Goal: Transaction & Acquisition: Purchase product/service

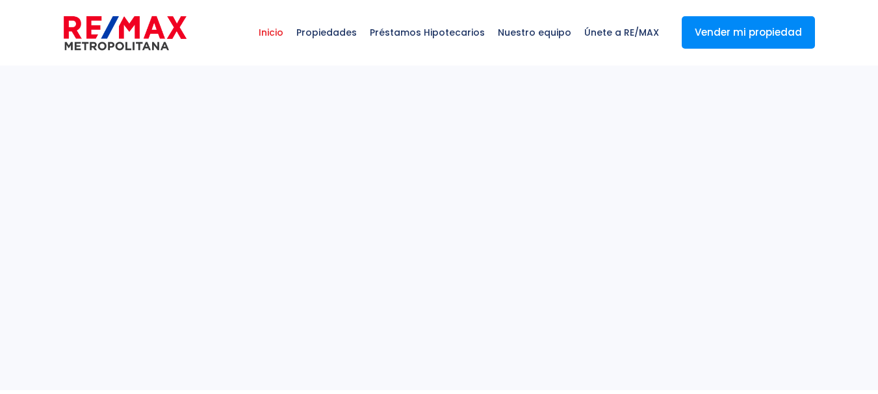
select select
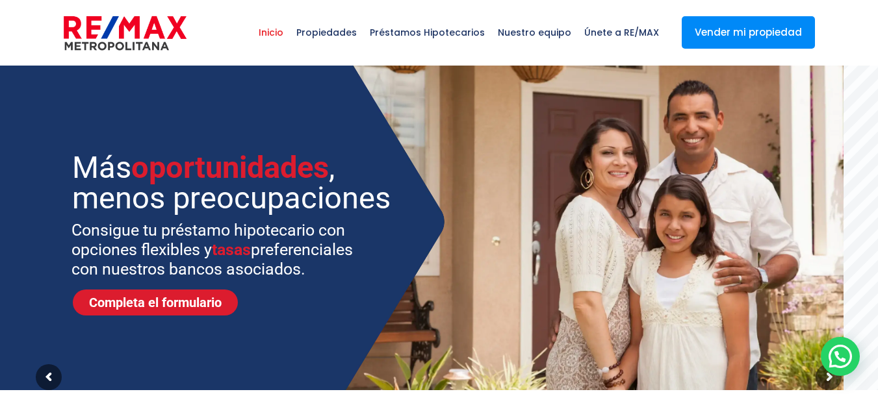
click at [281, 32] on span "Inicio" at bounding box center [271, 32] width 38 height 39
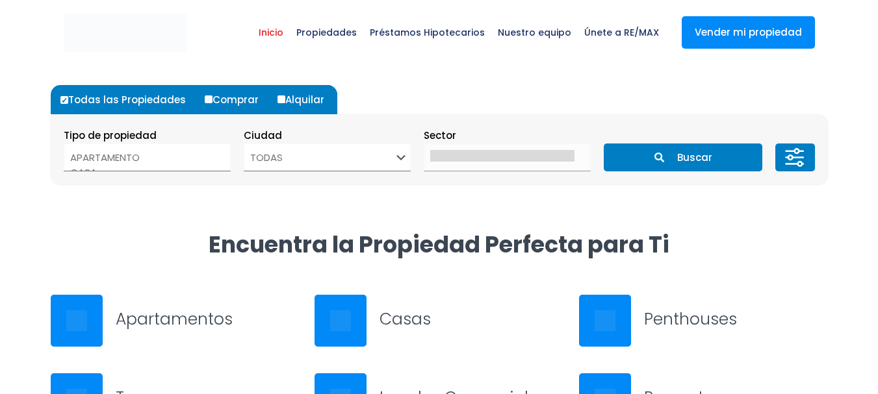
select select
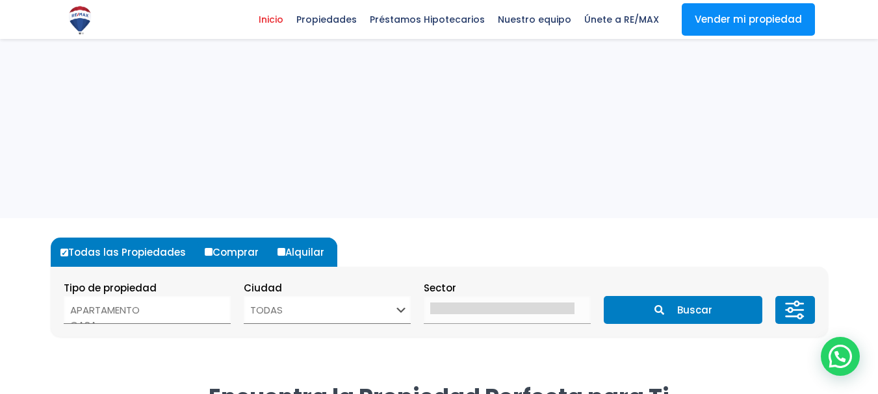
scroll to position [325, 0]
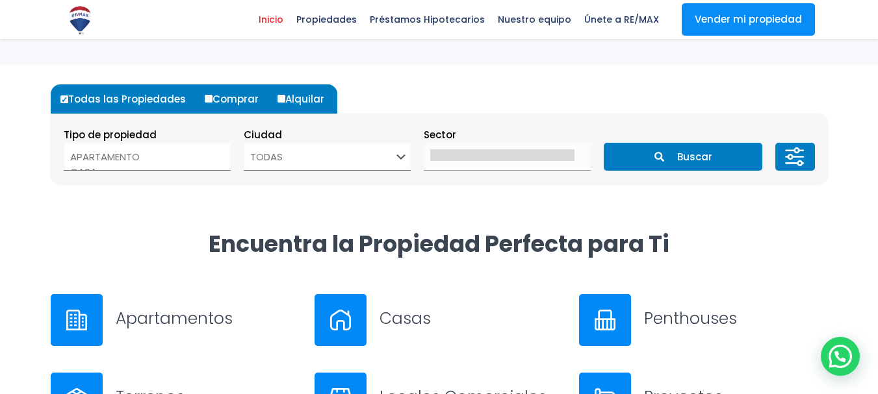
click at [210, 155] on select "APARTAMENTO CASA LOCAL COMERCIAL NAVE INDUSTRIAL FINCA TERRENO NEGOCIO EDIFICIO…" at bounding box center [147, 157] width 167 height 28
click at [230, 155] on select "APARTAMENTO CASA LOCAL COMERCIAL NAVE INDUSTRIAL FINCA TERRENO NEGOCIO EDIFICIO…" at bounding box center [147, 157] width 167 height 28
click at [89, 322] on div at bounding box center [77, 320] width 52 height 52
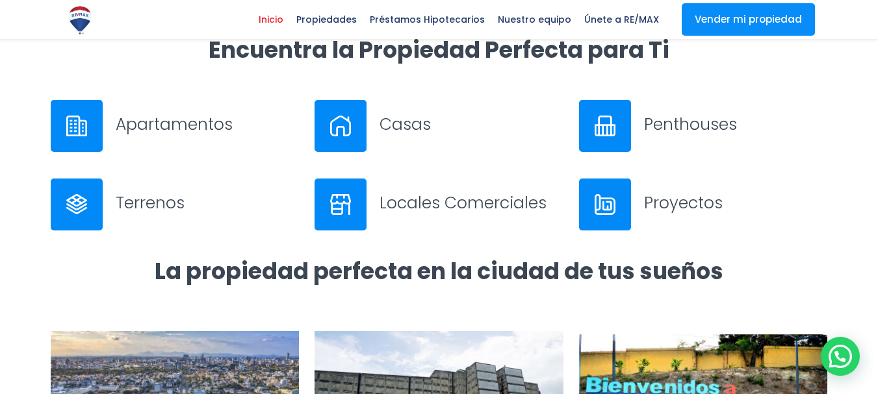
scroll to position [520, 0]
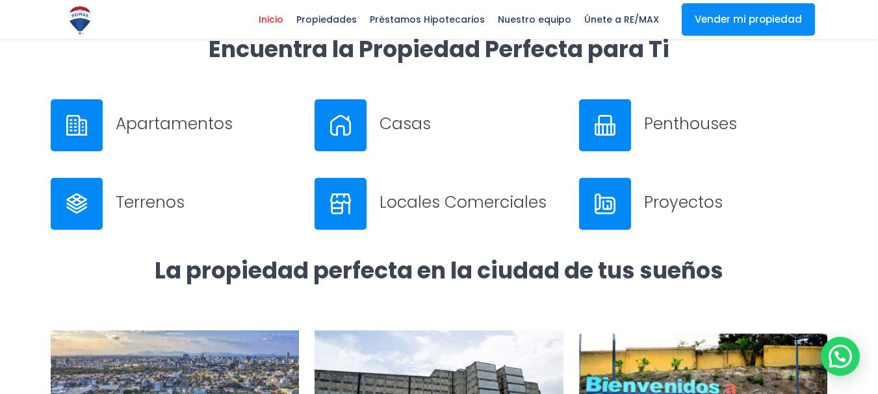
click at [103, 126] on div "Apartamentos" at bounding box center [175, 125] width 249 height 52
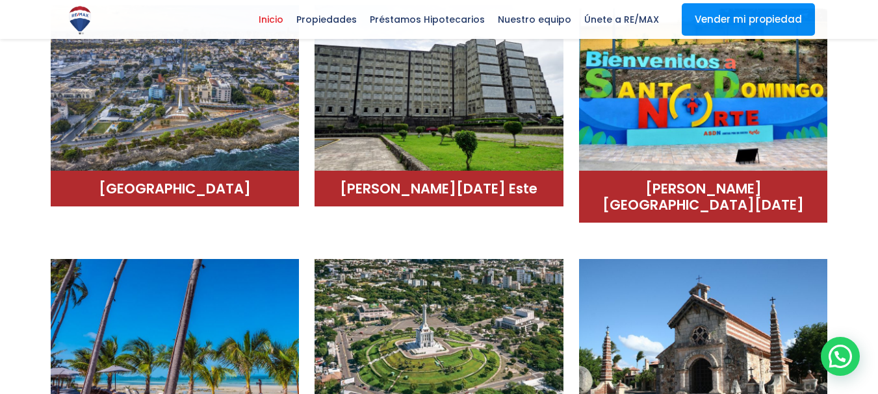
scroll to position [650, 0]
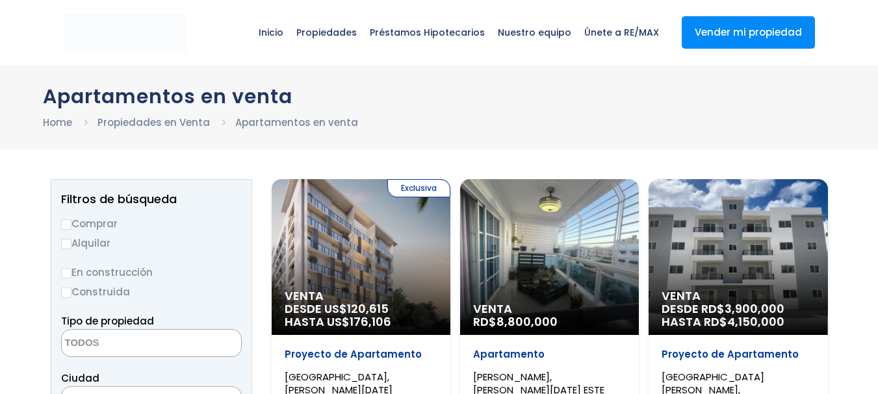
select select
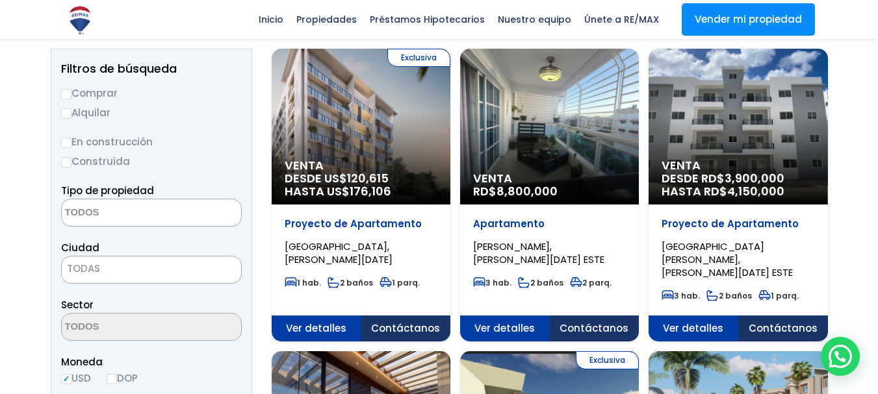
click at [71, 89] on input "Comprar" at bounding box center [66, 94] width 10 height 10
radio input "true"
click at [221, 224] on span at bounding box center [151, 213] width 181 height 28
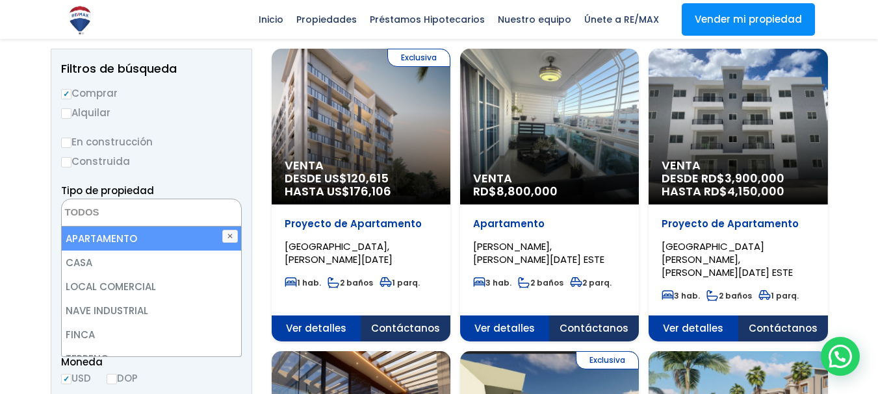
click at [113, 238] on li "APARTAMENTO" at bounding box center [151, 239] width 179 height 24
select select "apartment"
click at [117, 235] on li "APARTAMENTO" at bounding box center [151, 239] width 179 height 24
select select "apartment"
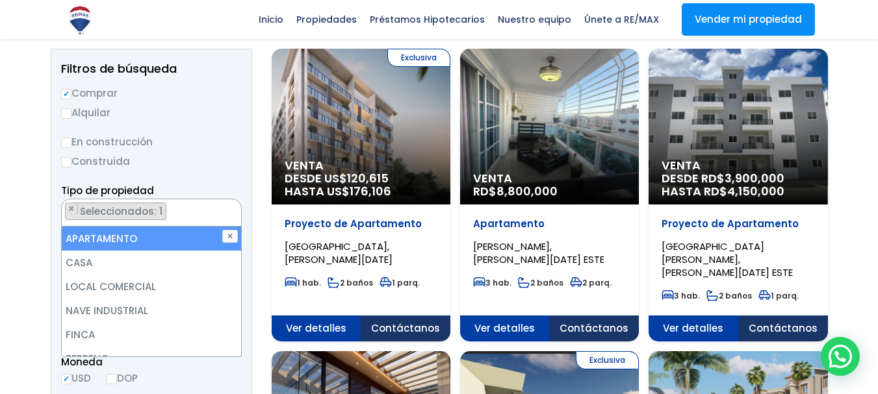
click at [117, 236] on li "APARTAMENTO" at bounding box center [151, 239] width 179 height 24
click at [186, 236] on li "APARTAMENTO" at bounding box center [151, 239] width 179 height 24
select select "apartment"
drag, startPoint x: 199, startPoint y: 225, endPoint x: 199, endPoint y: 238, distance: 12.4
click at [202, 227] on div "Tipo de propiedad APARTAMENTO CASA LOCAL COMERCIAL NAVE INDUSTRIAL FINCA TERREN…" at bounding box center [151, 205] width 181 height 44
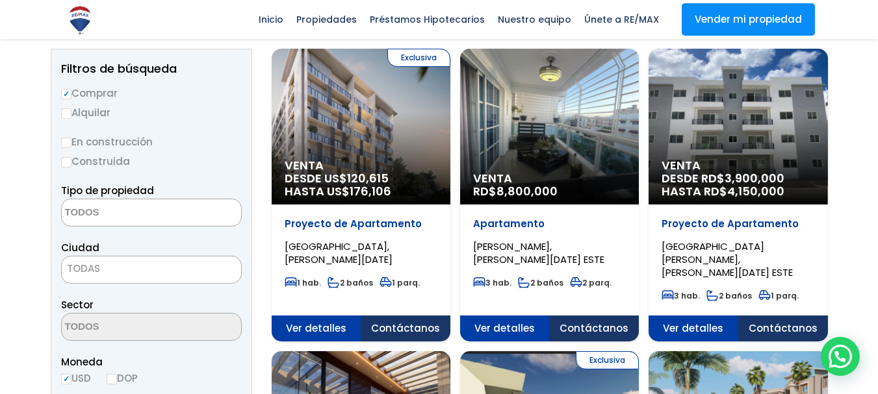
click at [209, 214] on span at bounding box center [151, 213] width 181 height 28
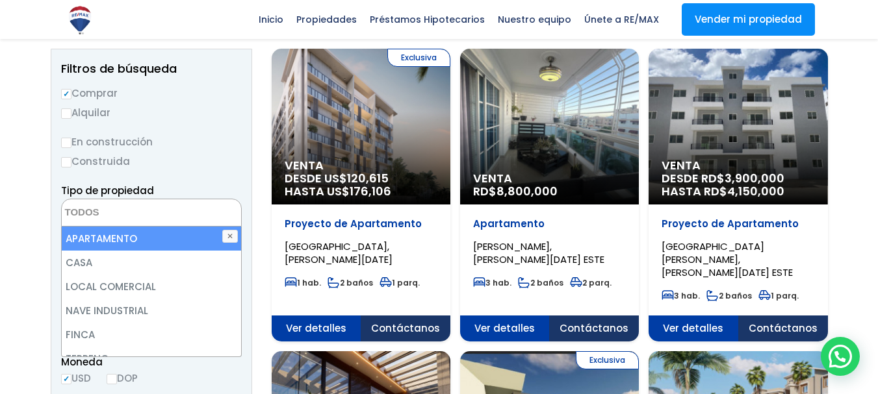
click at [133, 236] on li "APARTAMENTO" at bounding box center [151, 239] width 179 height 24
select select "apartment"
click at [74, 235] on li "APARTAMENTO" at bounding box center [151, 239] width 179 height 24
click at [235, 236] on button "✕" at bounding box center [230, 236] width 16 height 13
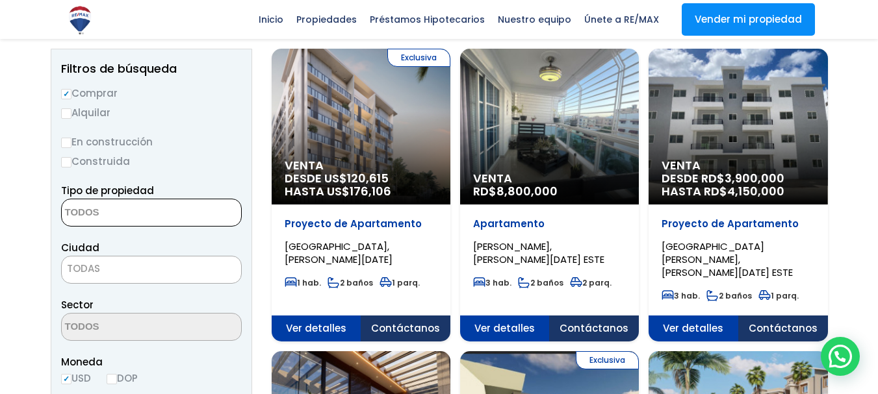
click at [211, 223] on span at bounding box center [151, 213] width 181 height 28
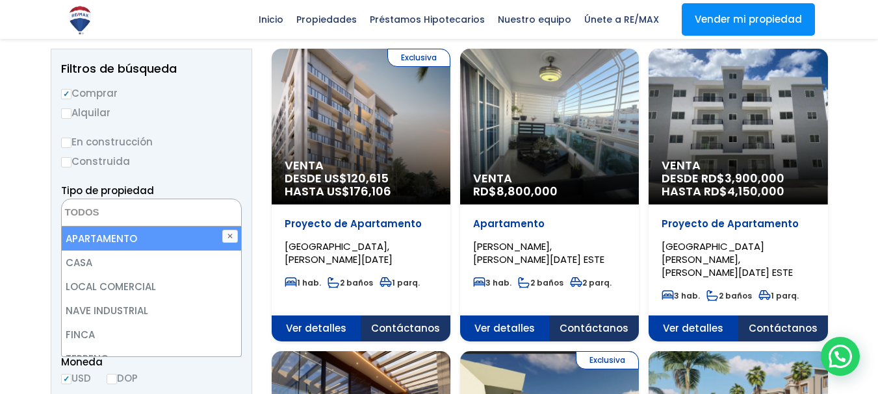
drag, startPoint x: 170, startPoint y: 230, endPoint x: 165, endPoint y: 240, distance: 11.0
click at [165, 240] on li "APARTAMENTO" at bounding box center [151, 239] width 179 height 24
select select "apartment"
click at [165, 240] on li "APARTAMENTO" at bounding box center [151, 239] width 179 height 24
click at [166, 240] on li "APARTAMENTO" at bounding box center [151, 239] width 179 height 24
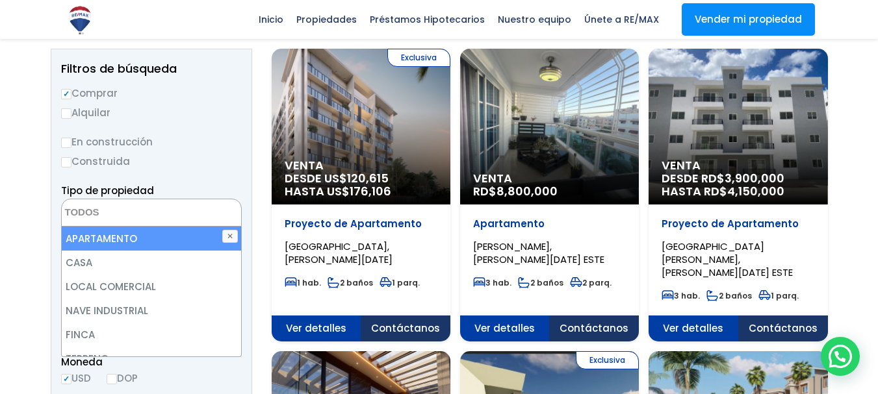
select select "apartment"
click at [137, 212] on span "Seleccionados: 1" at bounding box center [122, 212] width 87 height 14
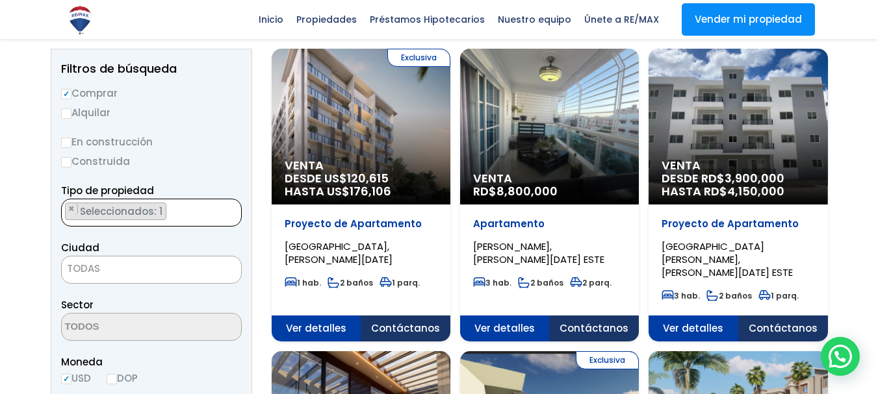
click at [121, 264] on span "TODAS" at bounding box center [151, 269] width 179 height 18
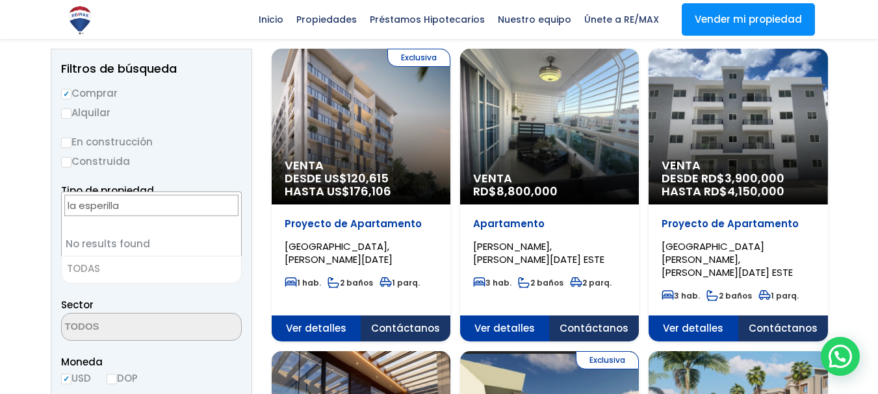
click at [88, 209] on input "la esperilla" at bounding box center [151, 205] width 174 height 21
click at [147, 216] on input "la esperilla" at bounding box center [151, 205] width 174 height 21
click at [146, 213] on input "la esperilla" at bounding box center [151, 205] width 174 height 21
type input "la esperilla"
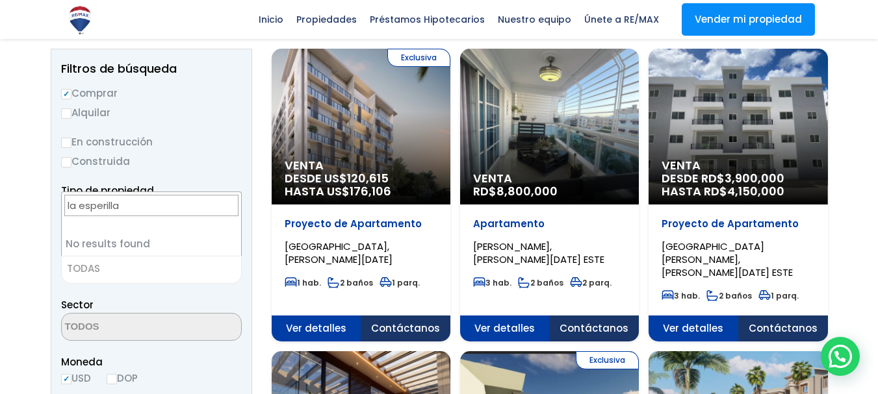
click at [144, 245] on li "No results found" at bounding box center [151, 244] width 179 height 24
click at [147, 206] on input "la esperilla" at bounding box center [151, 205] width 174 height 21
click at [236, 96] on label "Comprar" at bounding box center [151, 93] width 181 height 16
click at [71, 96] on input "Comprar" at bounding box center [66, 94] width 10 height 10
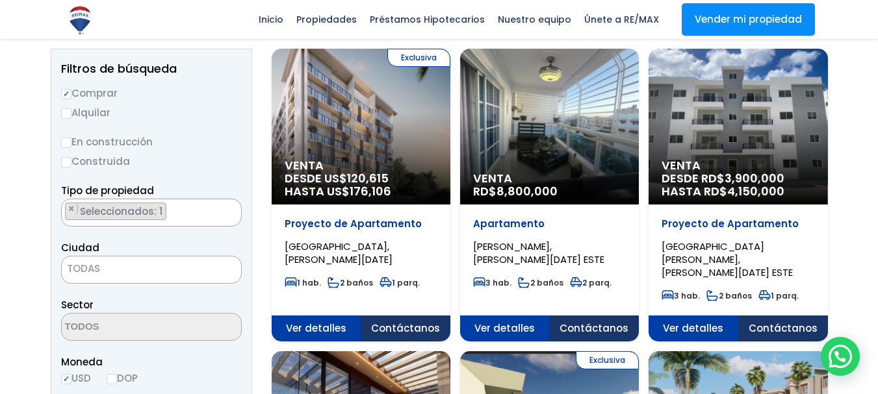
click at [124, 271] on span "TODAS" at bounding box center [151, 269] width 179 height 18
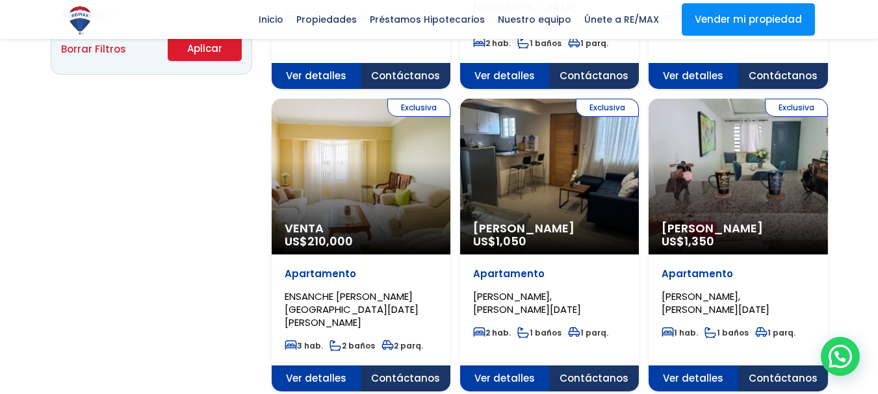
scroll to position [910, 0]
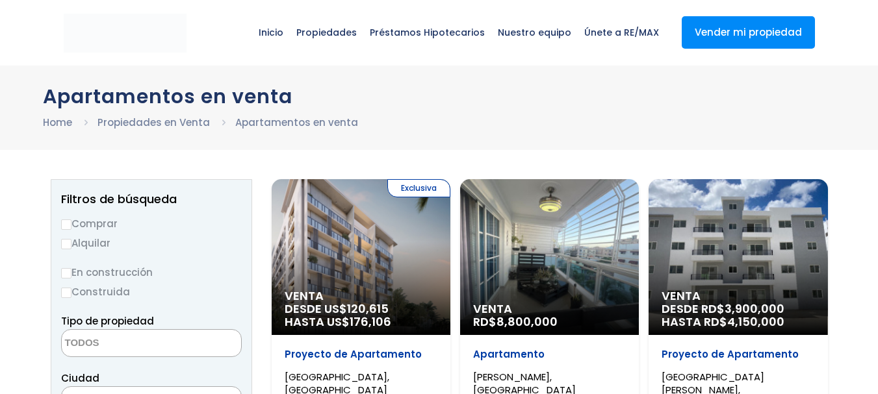
select select
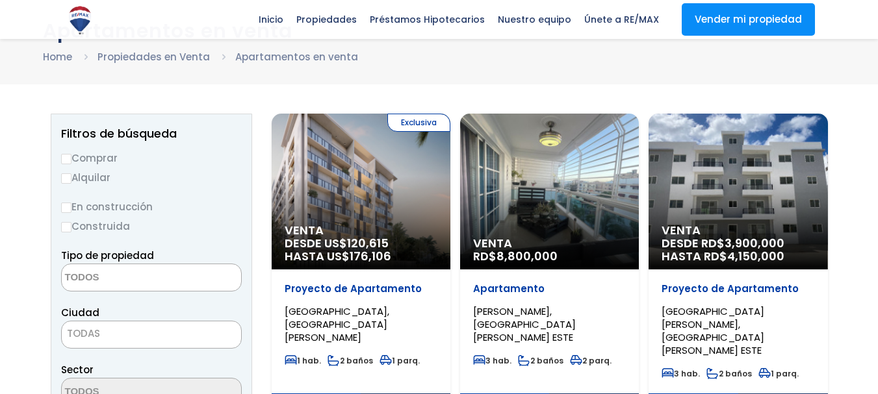
click at [72, 160] on label "Comprar" at bounding box center [151, 158] width 181 height 16
click at [71, 160] on input "Comprar" at bounding box center [66, 159] width 10 height 10
radio input "true"
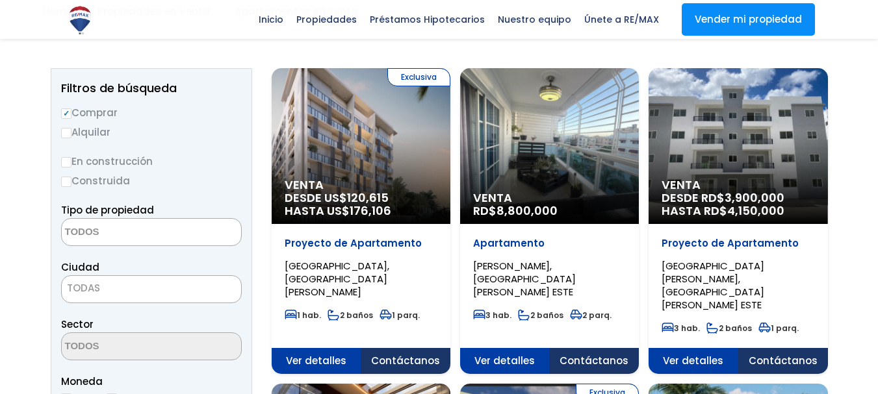
scroll to position [130, 0]
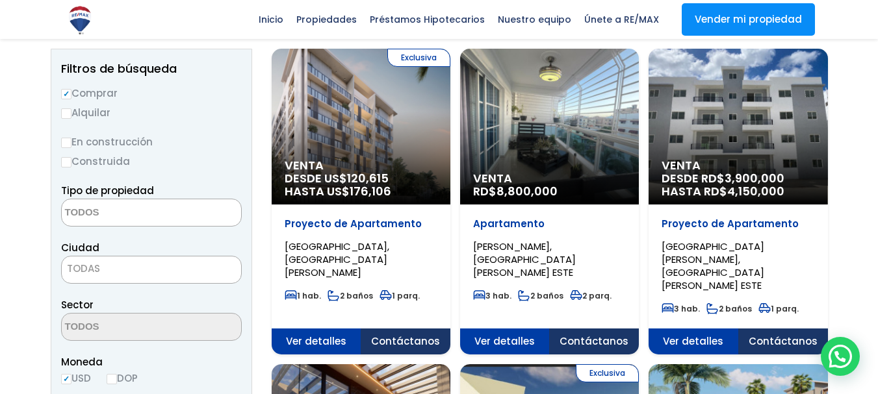
click at [207, 211] on span at bounding box center [151, 213] width 181 height 28
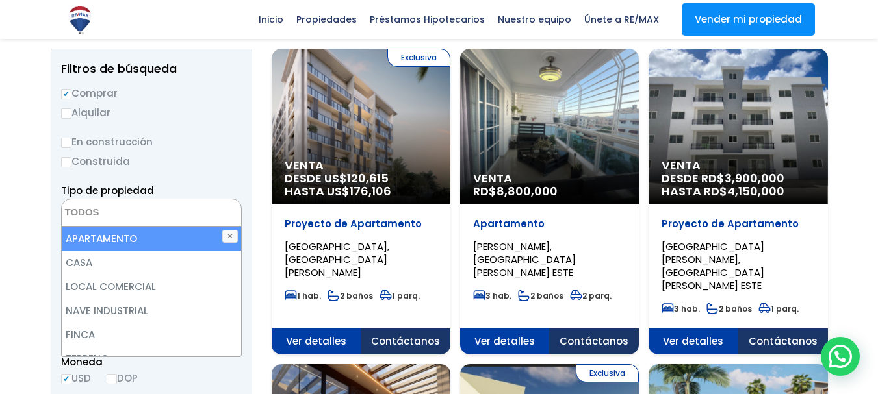
click at [104, 238] on li "APARTAMENTO" at bounding box center [151, 239] width 179 height 24
select select "apartment"
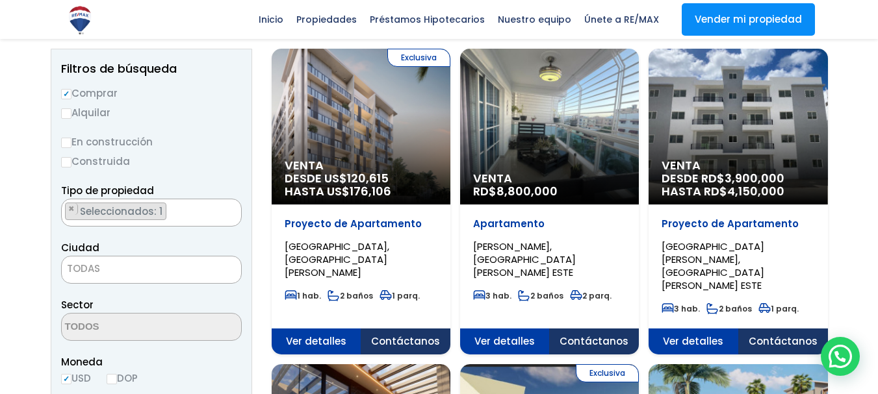
click at [220, 163] on label "Construida" at bounding box center [151, 161] width 181 height 16
click at [0, 0] on input "Construida" at bounding box center [0, 0] width 0 height 0
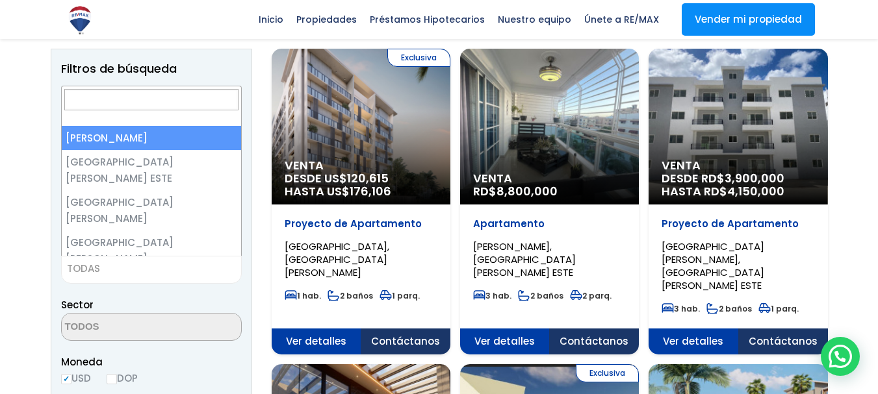
click at [116, 270] on span "TODAS" at bounding box center [151, 269] width 179 height 18
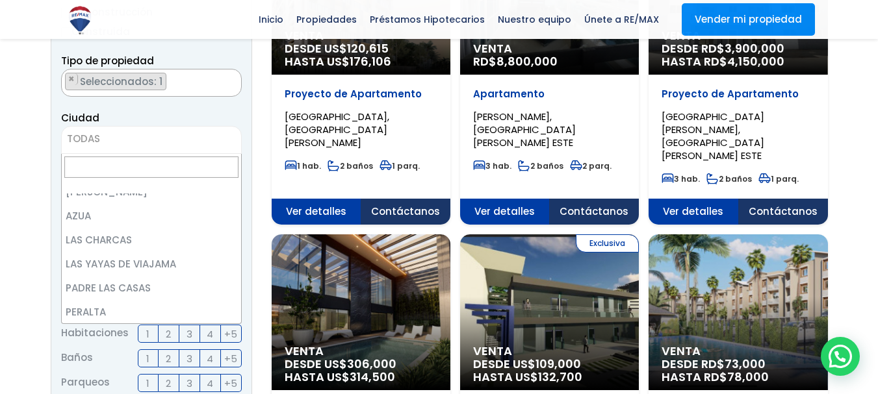
scroll to position [0, 0]
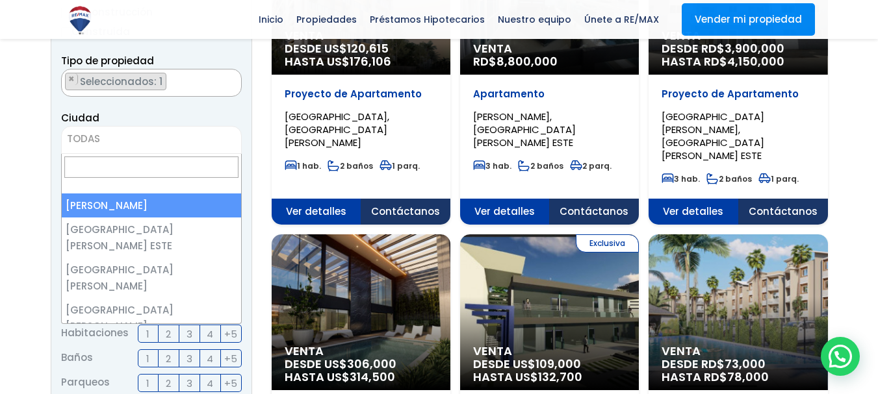
select select "1"
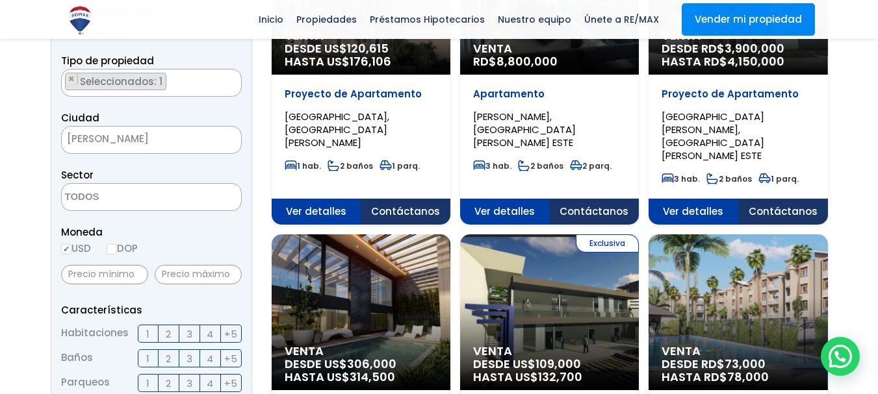
click at [118, 279] on input "text" at bounding box center [104, 274] width 87 height 19
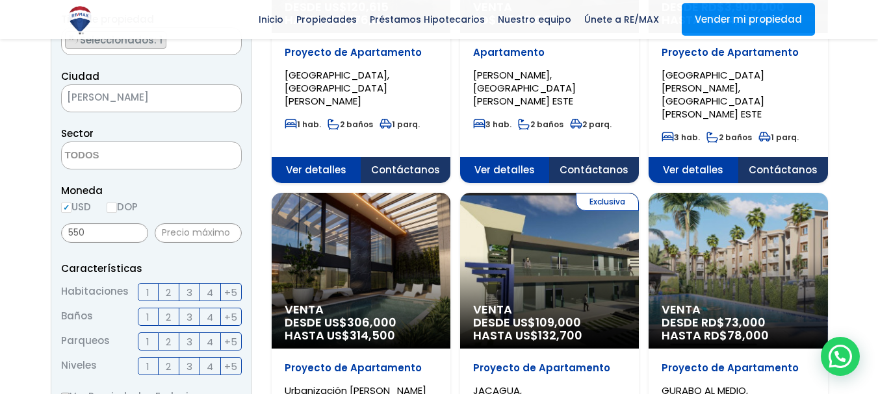
scroll to position [325, 0]
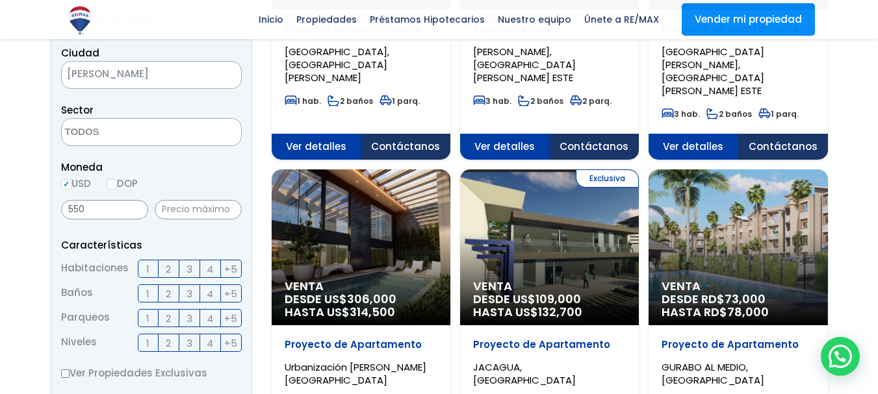
type input "550"
click at [186, 266] on span "3" at bounding box center [189, 269] width 6 height 16
click at [0, 0] on input "3" at bounding box center [0, 0] width 0 height 0
click at [191, 289] on span "3" at bounding box center [189, 294] width 6 height 16
click at [0, 0] on input "3" at bounding box center [0, 0] width 0 height 0
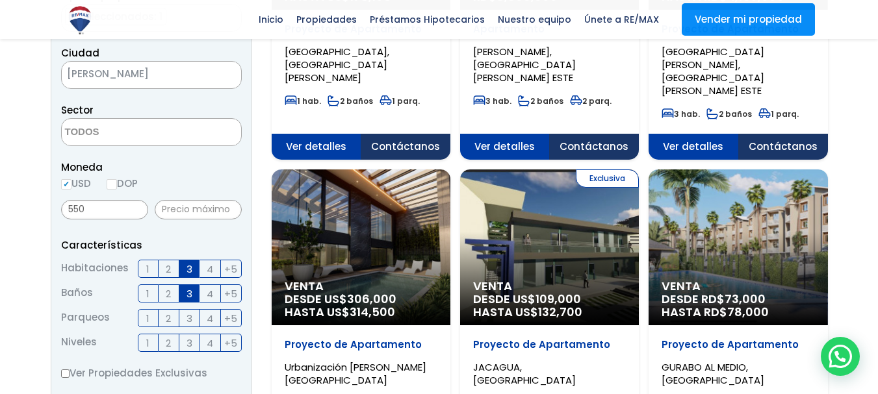
click at [190, 318] on span "3" at bounding box center [189, 319] width 6 height 16
click at [0, 0] on input "3" at bounding box center [0, 0] width 0 height 0
click at [233, 343] on span "+5" at bounding box center [230, 343] width 13 height 16
click at [0, 0] on input "+5" at bounding box center [0, 0] width 0 height 0
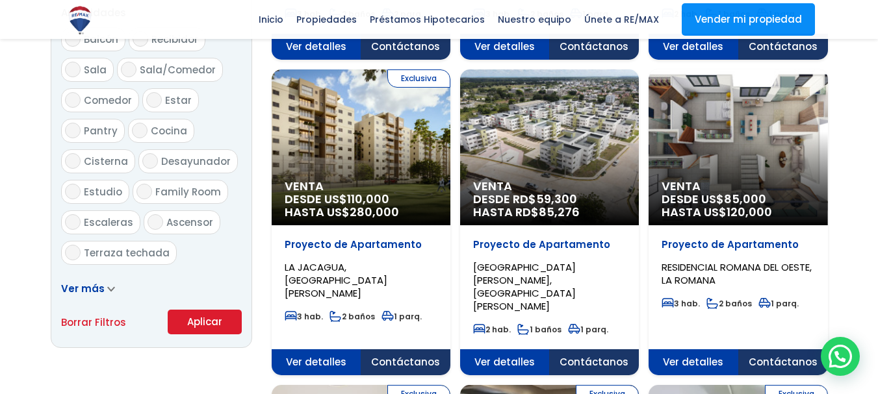
scroll to position [650, 0]
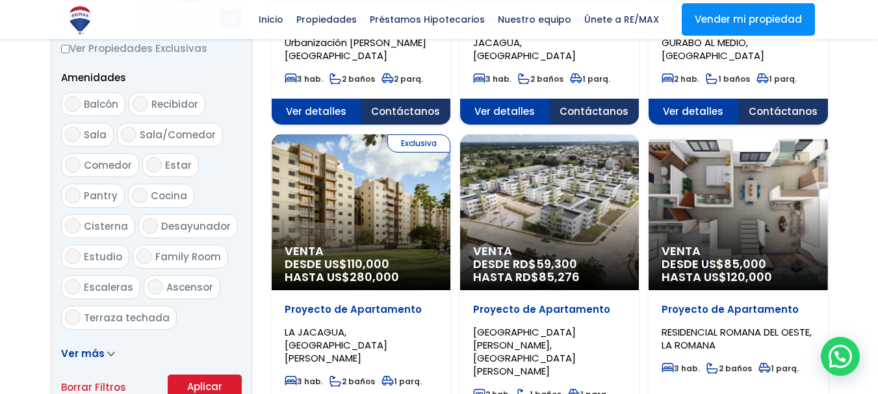
click at [72, 98] on input "Balcón" at bounding box center [73, 104] width 16 height 16
checkbox input "true"
click at [151, 104] on span "Recibidor" at bounding box center [174, 104] width 47 height 14
click at [148, 104] on input "Recibidor" at bounding box center [141, 104] width 16 height 16
checkbox input "true"
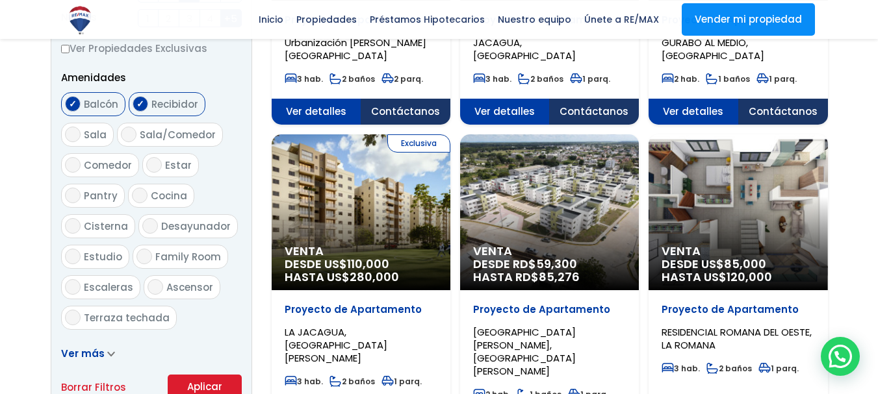
click at [79, 131] on input "Sala" at bounding box center [73, 135] width 16 height 16
checkbox input "true"
click at [128, 136] on input "Sala/Comedor" at bounding box center [129, 135] width 16 height 16
checkbox input "true"
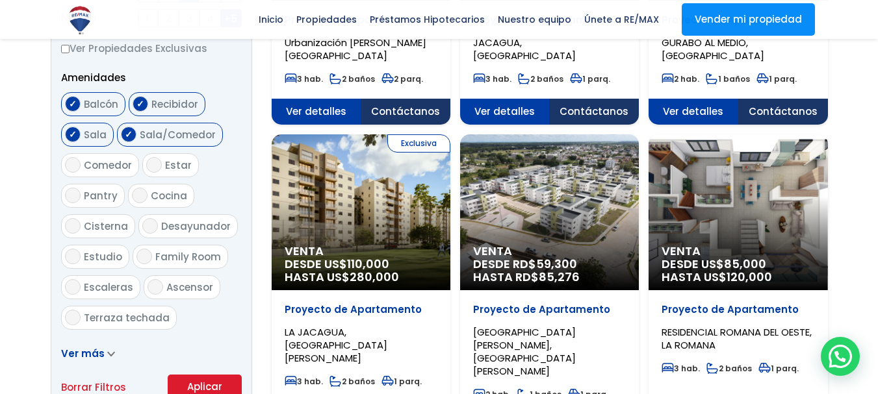
click at [67, 165] on input "Comedor" at bounding box center [73, 165] width 16 height 16
checkbox input "true"
click at [160, 173] on label "Estar" at bounding box center [170, 165] width 57 height 24
click at [160, 173] on input "Estar" at bounding box center [154, 165] width 16 height 16
checkbox input "true"
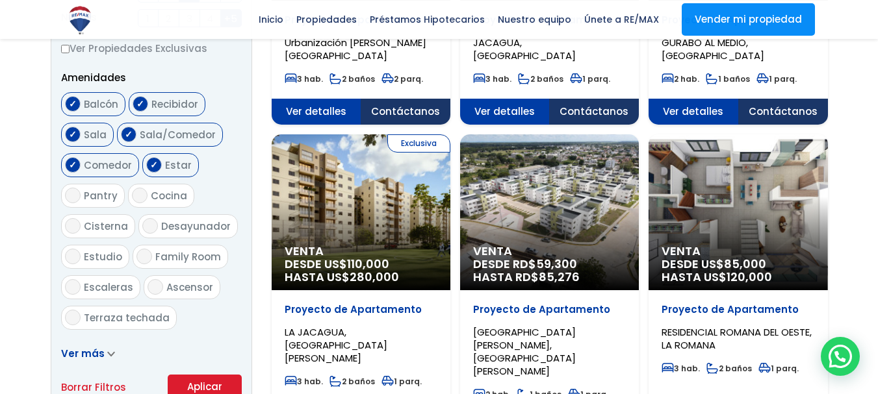
click at [66, 201] on label "Pantry" at bounding box center [93, 196] width 64 height 24
click at [66, 201] on input "Pantry" at bounding box center [73, 196] width 16 height 16
checkbox input "true"
click at [137, 197] on input "Cocina" at bounding box center [140, 196] width 16 height 16
checkbox input "true"
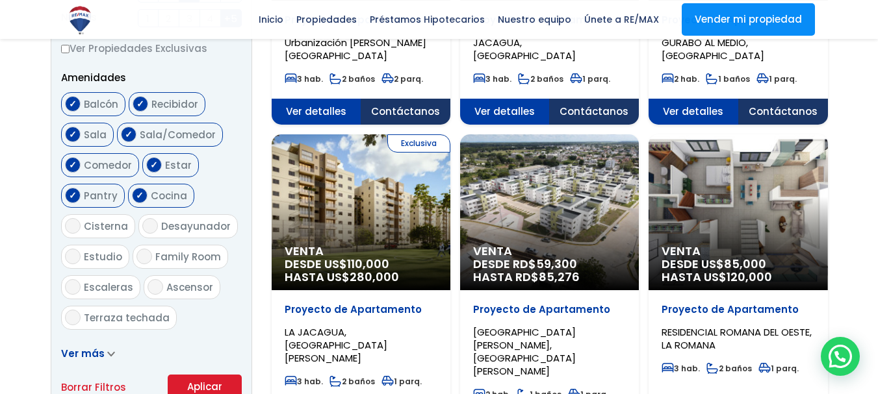
drag, startPoint x: 58, startPoint y: 222, endPoint x: 81, endPoint y: 227, distance: 22.6
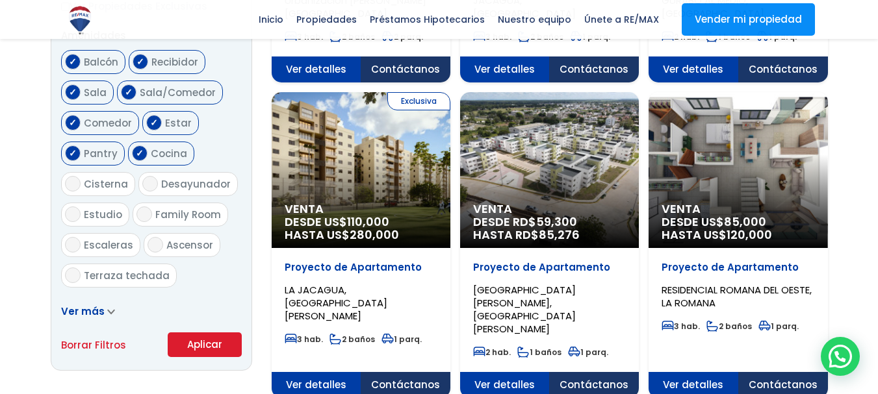
scroll to position [715, 0]
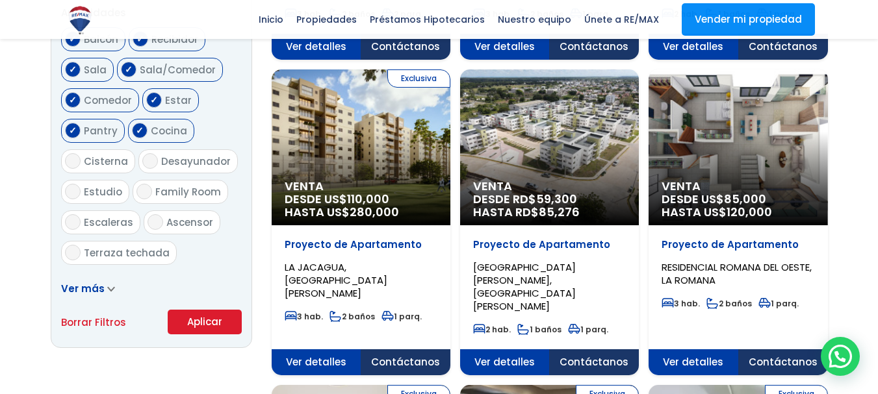
click at [152, 153] on label "Desayunador" at bounding box center [187, 161] width 99 height 24
click at [152, 153] on input "Desayunador" at bounding box center [150, 161] width 16 height 16
checkbox input "true"
click at [144, 194] on input "Family Room" at bounding box center [144, 192] width 16 height 16
checkbox input "true"
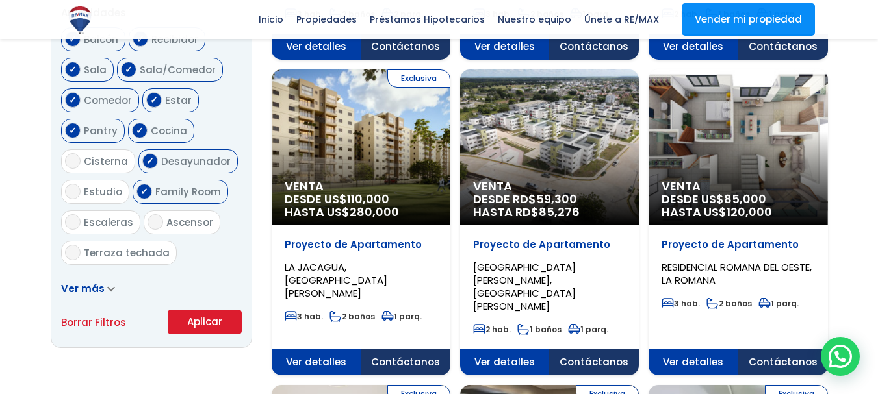
click at [149, 220] on input "Ascensor" at bounding box center [155, 222] width 16 height 16
checkbox input "true"
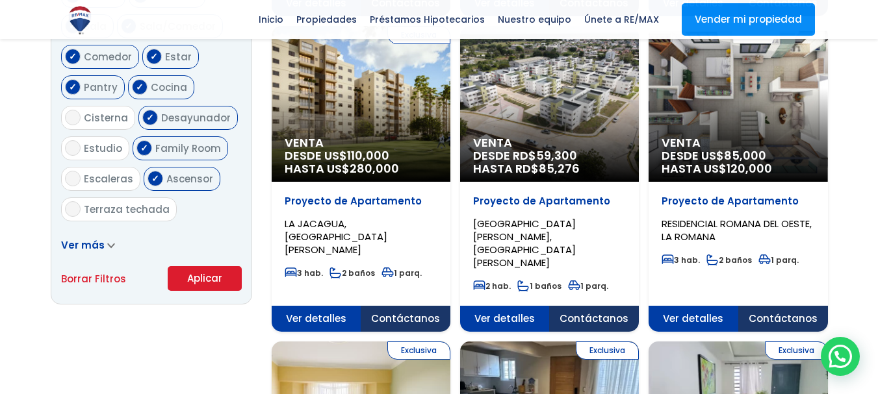
scroll to position [780, 0]
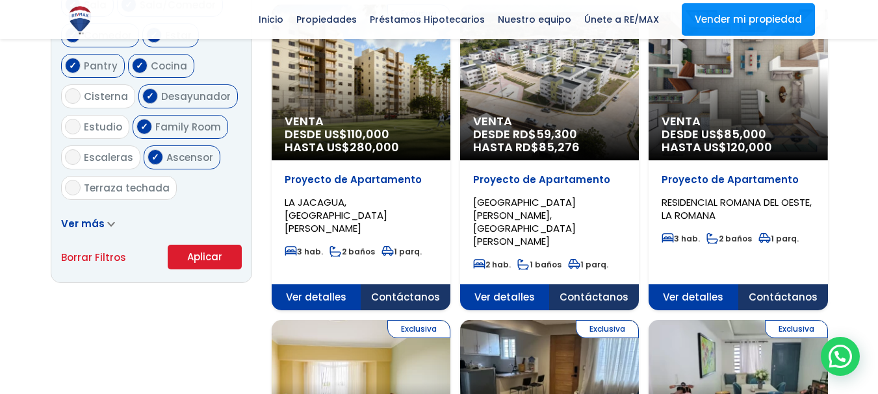
click at [96, 218] on span "Ver más" at bounding box center [83, 224] width 44 height 14
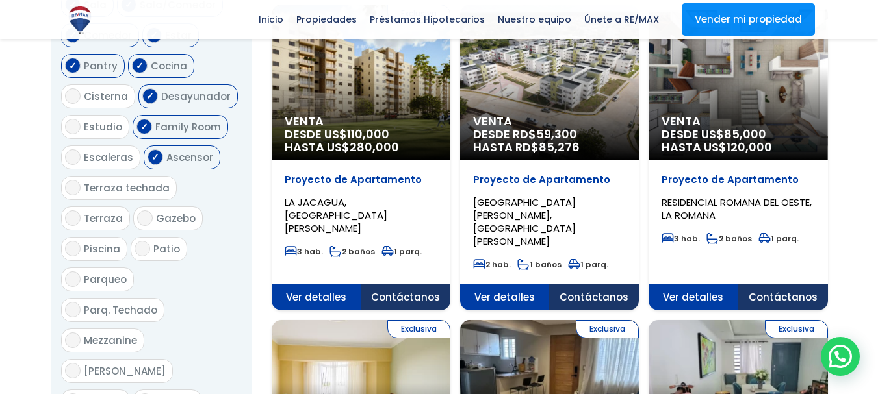
click at [68, 186] on input "Terraza techada" at bounding box center [73, 188] width 16 height 16
checkbox input "true"
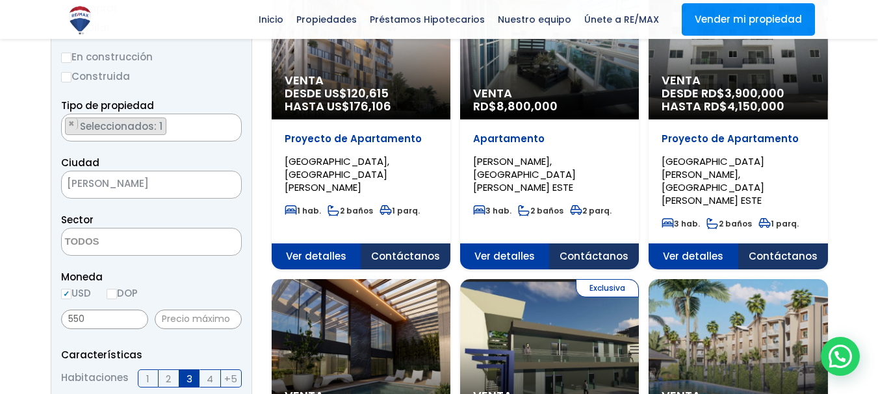
scroll to position [195, 0]
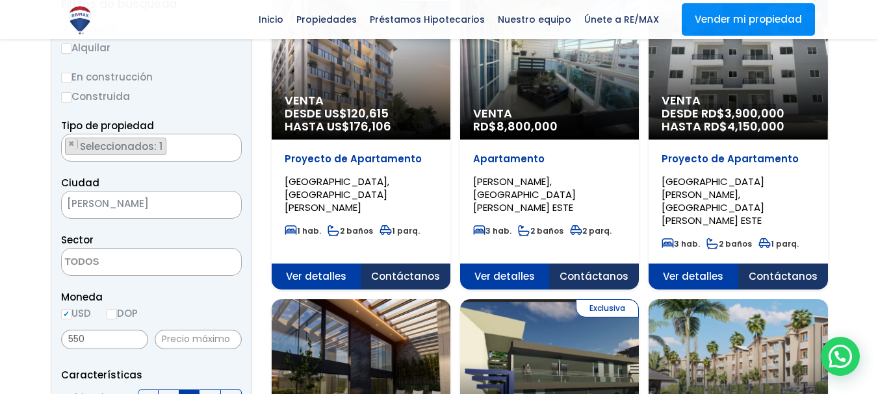
click at [105, 151] on span "Seleccionados: 1" at bounding box center [122, 147] width 87 height 14
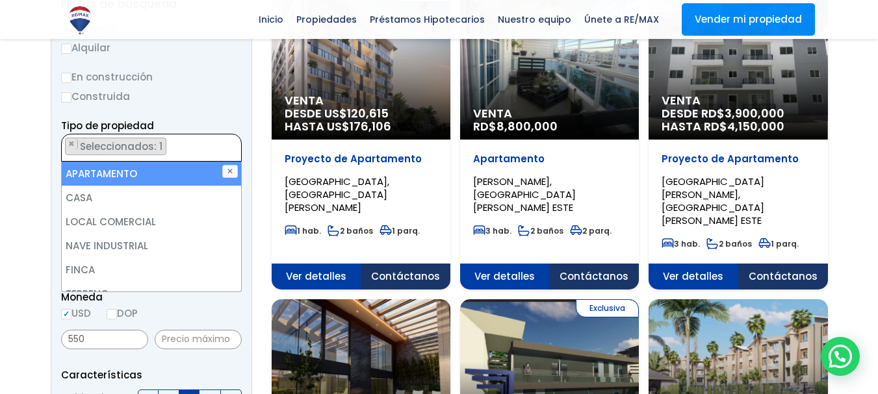
click at [105, 151] on span "Seleccionados: 1" at bounding box center [122, 147] width 87 height 14
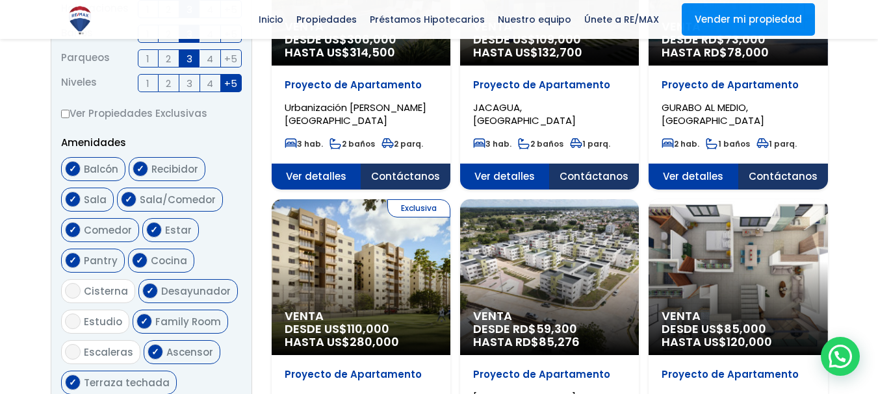
scroll to position [845, 0]
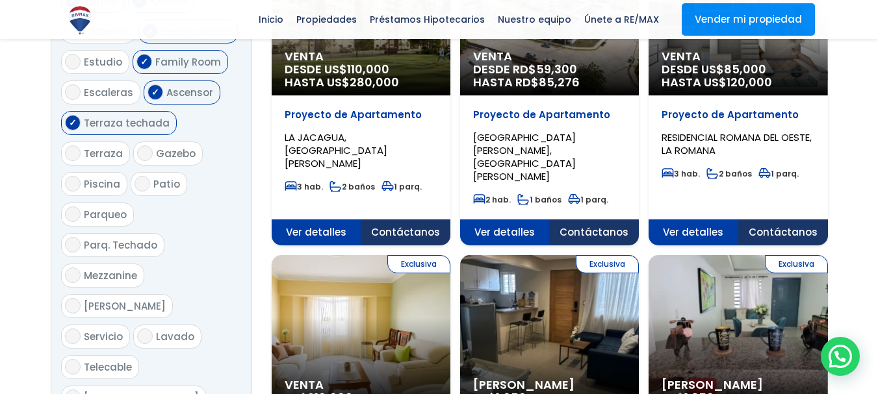
click at [81, 209] on label "Parqueo" at bounding box center [97, 215] width 73 height 24
click at [81, 209] on input "Parqueo" at bounding box center [73, 215] width 16 height 16
checkbox input "true"
click at [156, 233] on label "Parq. Techado" at bounding box center [112, 245] width 103 height 24
click at [81, 237] on input "Parq. Techado" at bounding box center [73, 245] width 16 height 16
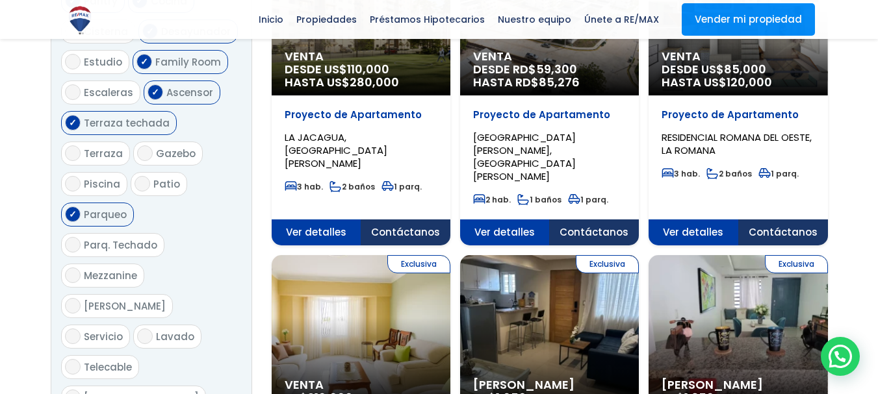
checkbox input "true"
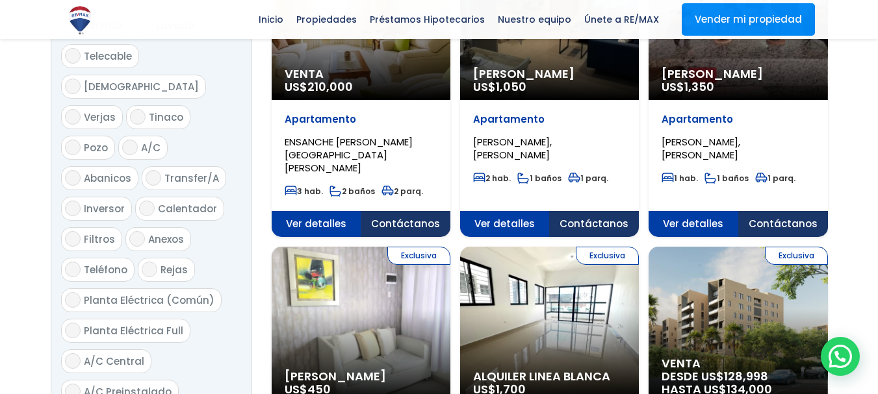
scroll to position [1169, 0]
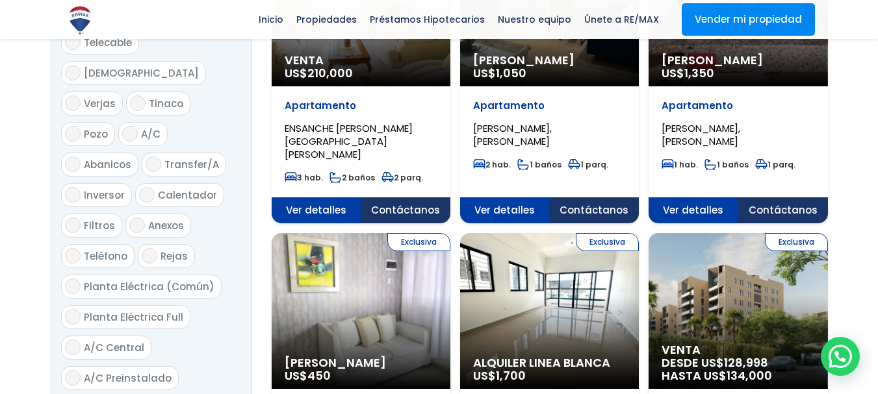
click at [75, 305] on label "Planta Eléctrica Full" at bounding box center [125, 317] width 129 height 24
click at [75, 309] on input "Planta Eléctrica Full" at bounding box center [73, 317] width 16 height 16
checkbox input "true"
drag, startPoint x: 71, startPoint y: 195, endPoint x: 70, endPoint y: 259, distance: 64.3
click at [62, 248] on ul "Balcón Recibidor Sala Sala/Comedor Comedor Estar Pantry Cocina Cisterna Desayun…" at bounding box center [151, 138] width 181 height 1130
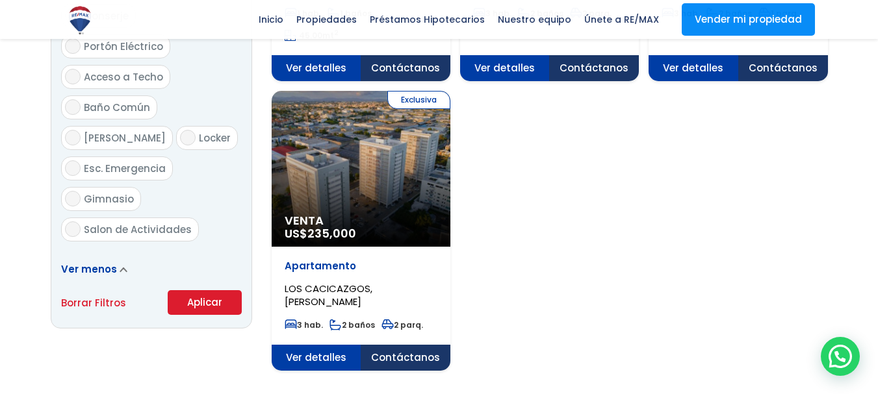
scroll to position [1624, 0]
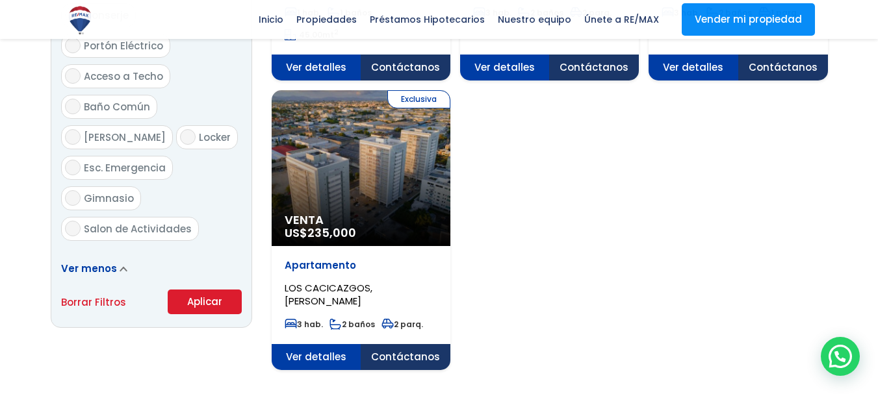
click at [198, 290] on button "Aplicar" at bounding box center [205, 302] width 74 height 25
click at [86, 294] on link "Borrar Filtros" at bounding box center [93, 302] width 65 height 16
radio input "false"
select select
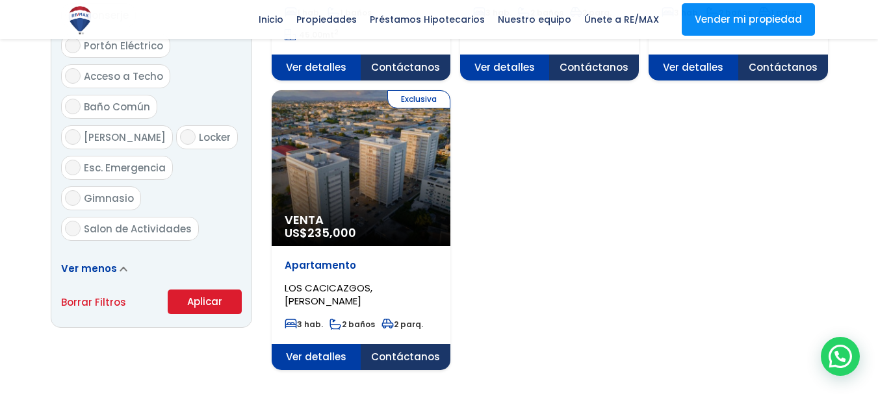
select select
checkbox input "false"
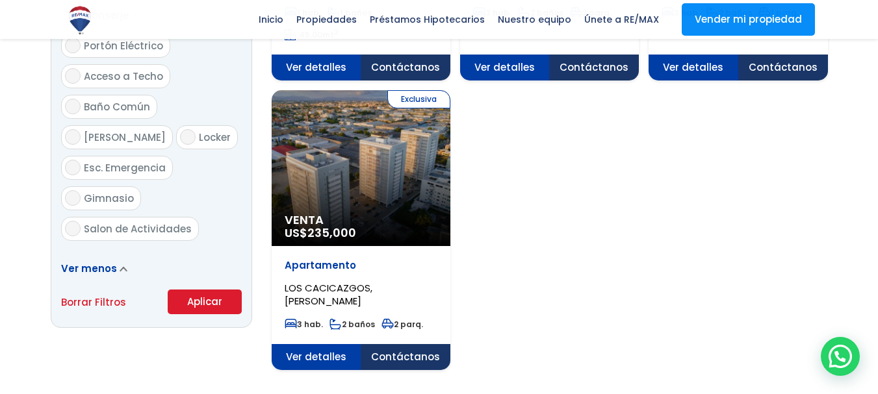
checkbox input "false"
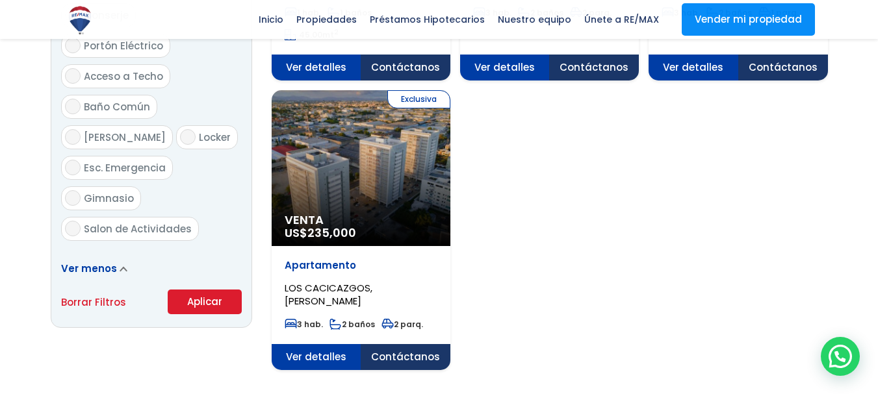
checkbox input "false"
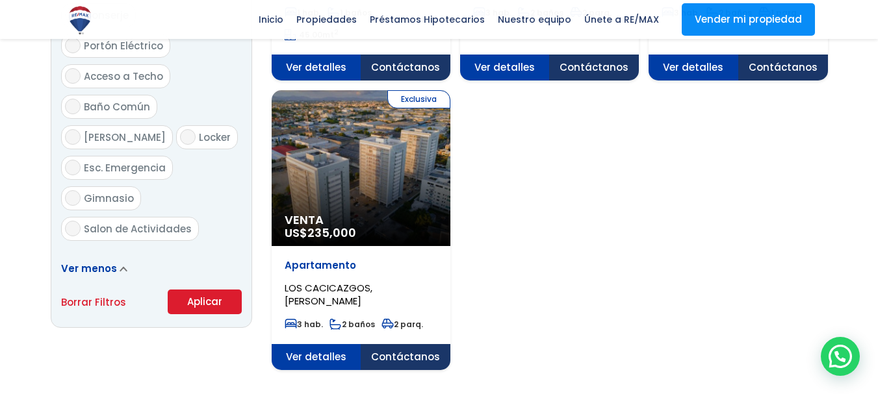
checkbox input "false"
click at [88, 262] on span "Ver menos" at bounding box center [89, 269] width 56 height 14
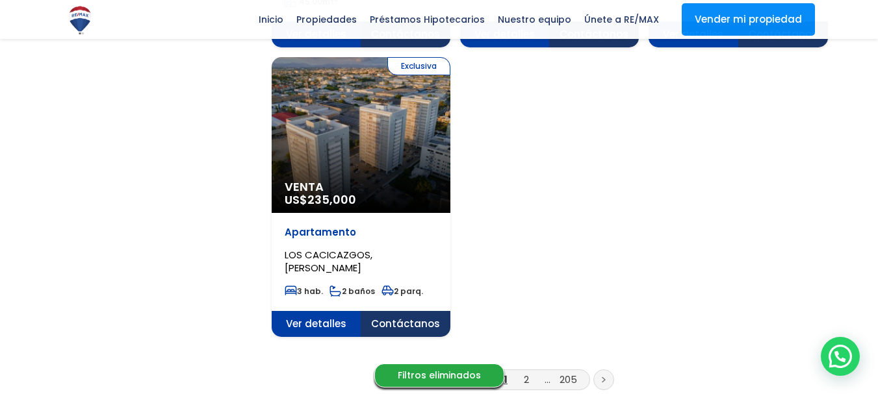
scroll to position [1689, 0]
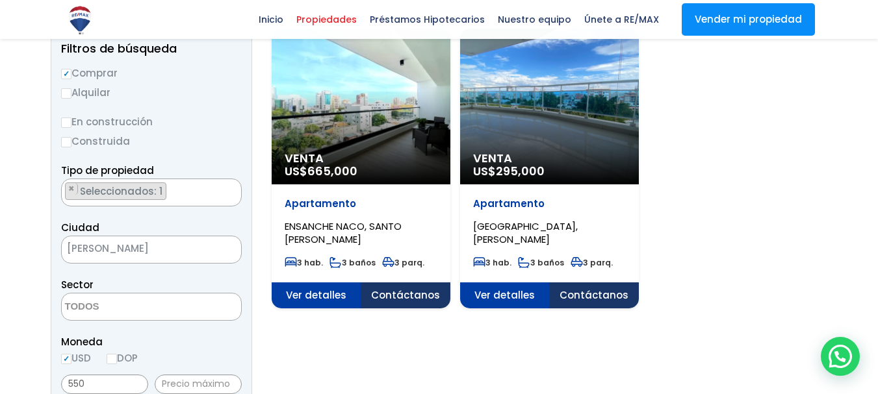
scroll to position [130, 0]
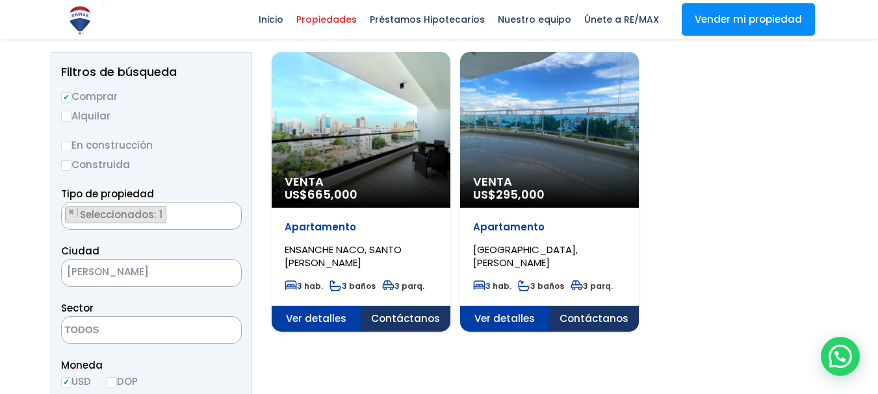
click at [340, 148] on div "Venta US$ 665,000" at bounding box center [361, 130] width 179 height 156
click at [315, 243] on span "ENSANCHE NACO, SANTO [PERSON_NAME]" at bounding box center [343, 256] width 117 height 27
click at [319, 251] on span "ENSANCHE NACO, SANTO [PERSON_NAME]" at bounding box center [343, 256] width 117 height 27
click at [292, 320] on span "Ver detalles" at bounding box center [317, 319] width 90 height 26
click at [301, 320] on span "Ver detalles" at bounding box center [317, 319] width 90 height 26
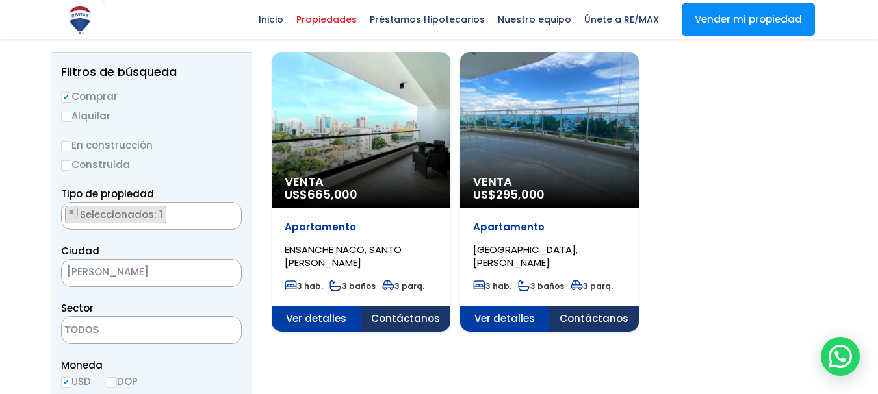
click at [318, 185] on span "Venta" at bounding box center [361, 181] width 153 height 13
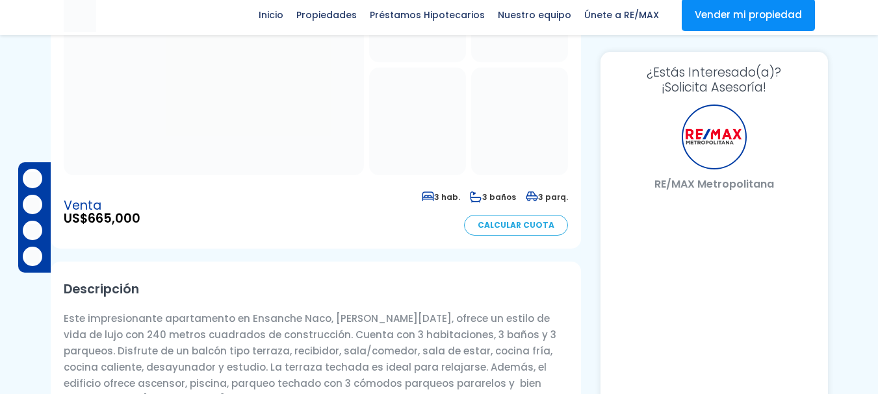
scroll to position [195, 0]
select select "DO"
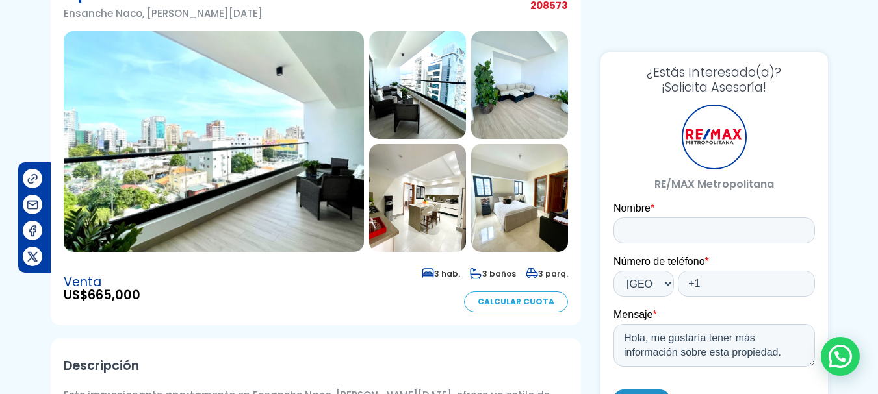
scroll to position [0, 0]
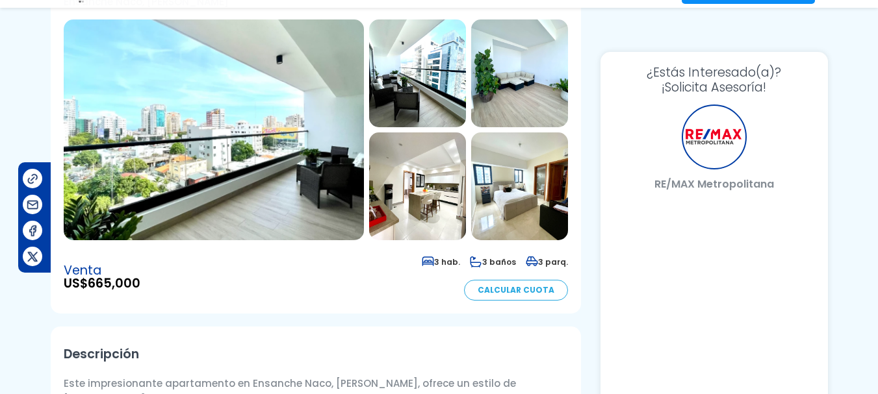
scroll to position [130, 0]
select select "DO"
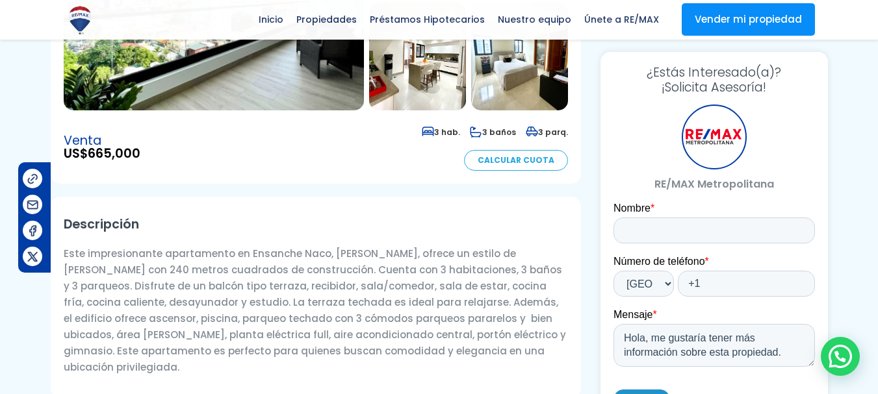
scroll to position [390, 0]
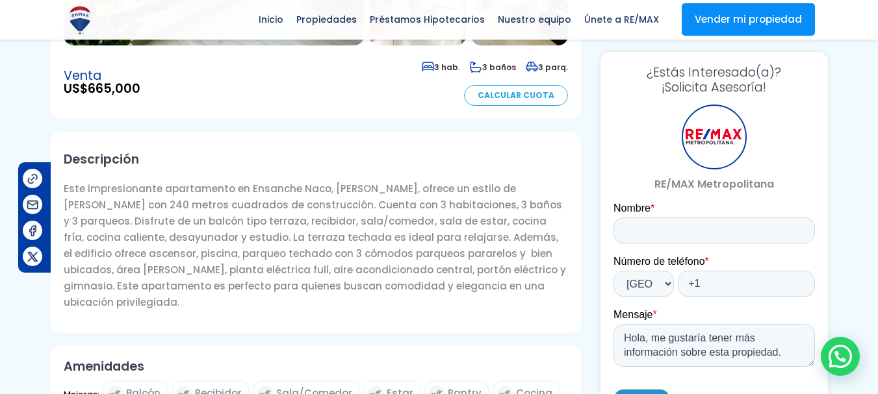
drag, startPoint x: 148, startPoint y: 345, endPoint x: 163, endPoint y: 325, distance: 25.1
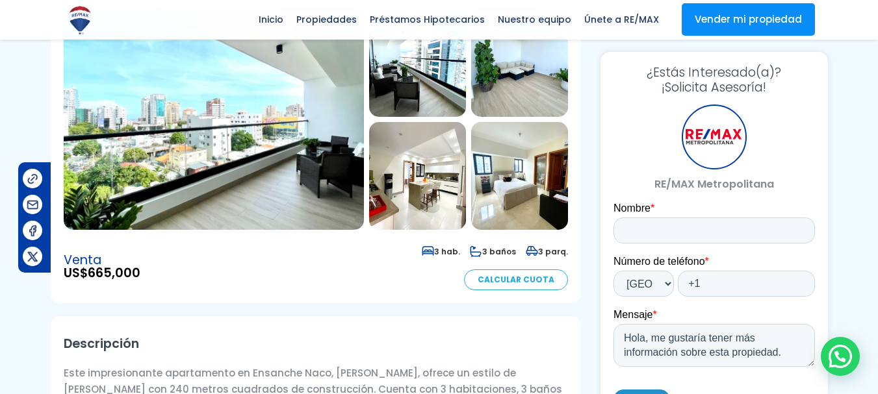
scroll to position [130, 0]
